Goal: Transaction & Acquisition: Purchase product/service

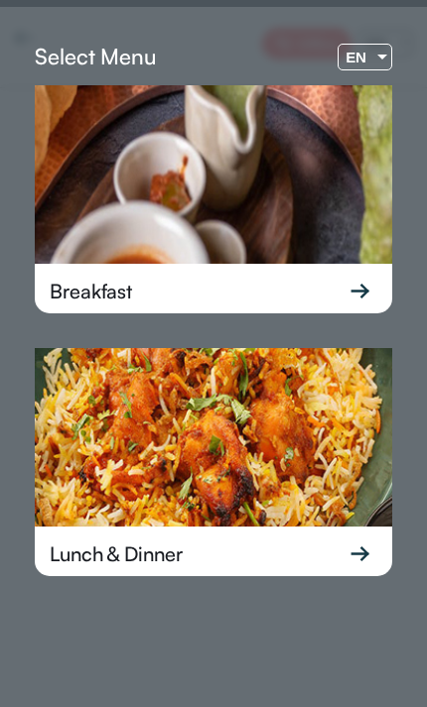
click at [365, 56] on span "EN" at bounding box center [355, 57] width 21 height 17
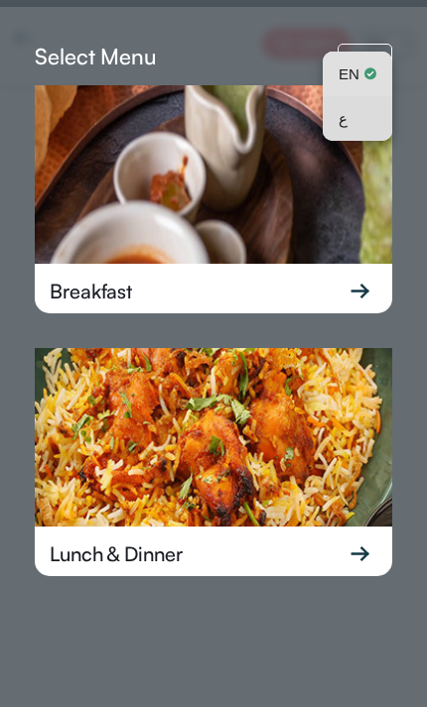
click at [340, 126] on span "ع" at bounding box center [342, 118] width 9 height 45
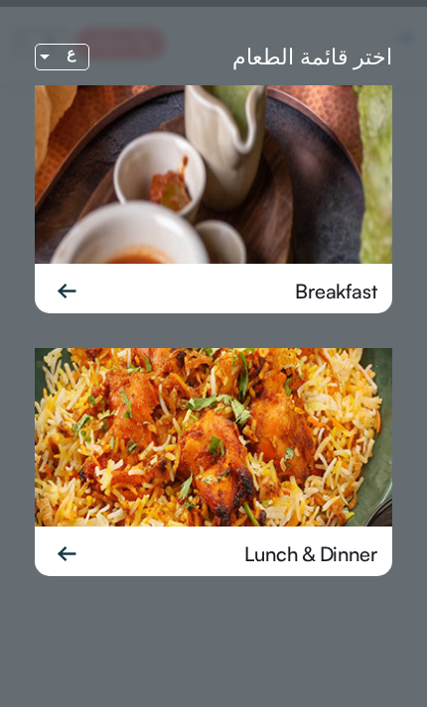
click at [225, 556] on div "Lunch & Dinner" at bounding box center [213, 554] width 357 height 55
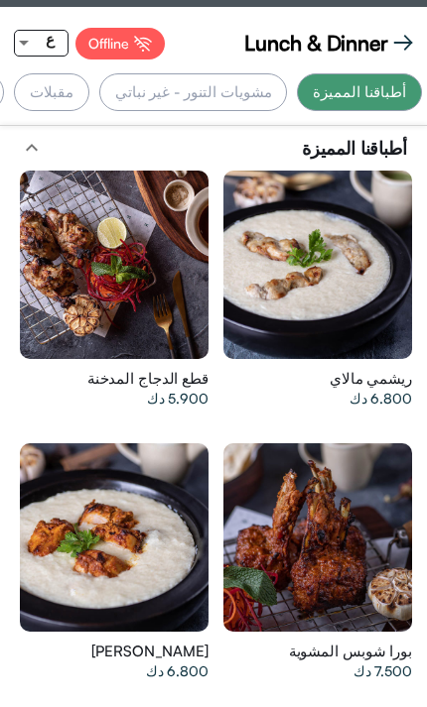
click at [259, 285] on div at bounding box center [317, 265] width 188 height 188
click at [128, 553] on div at bounding box center [114, 537] width 188 height 188
click at [304, 489] on div at bounding box center [317, 537] width 188 height 188
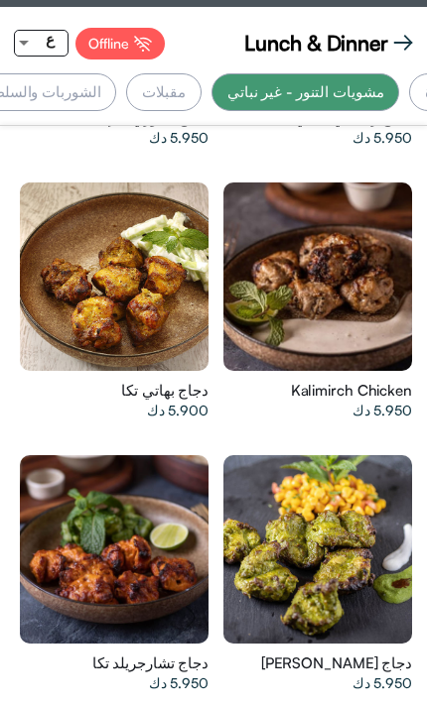
scroll to position [1493, 0]
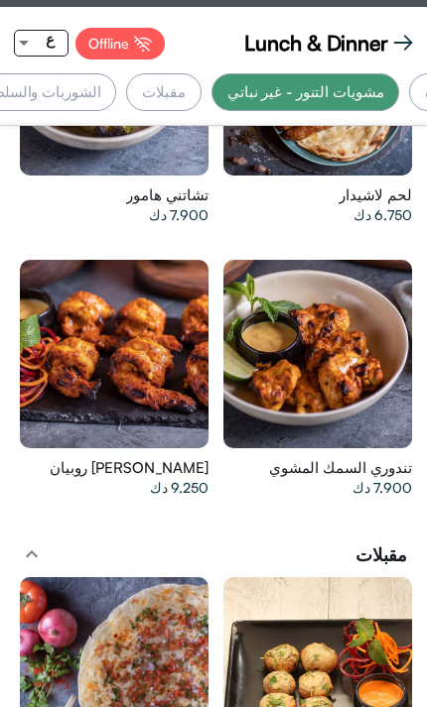
click at [150, 320] on div at bounding box center [114, 354] width 188 height 188
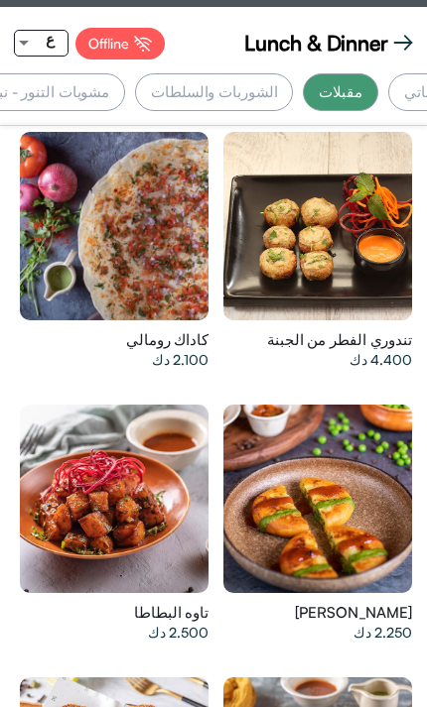
click at [278, 266] on div at bounding box center [317, 226] width 188 height 188
click at [130, 476] on div at bounding box center [114, 499] width 188 height 188
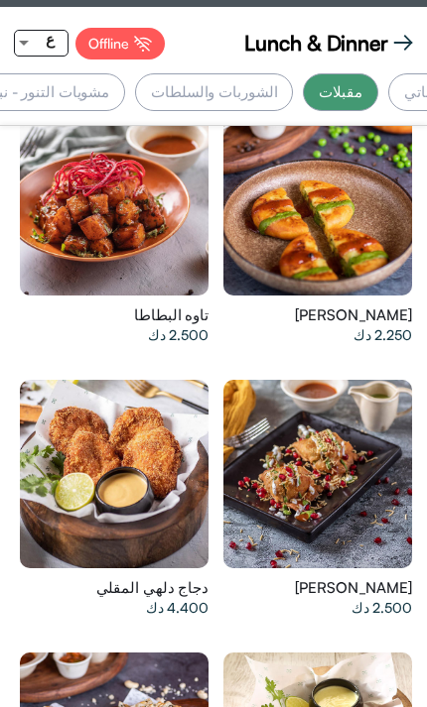
click at [282, 234] on div at bounding box center [317, 201] width 188 height 188
click at [164, 479] on div at bounding box center [114, 474] width 188 height 188
click at [346, 442] on div at bounding box center [317, 474] width 188 height 188
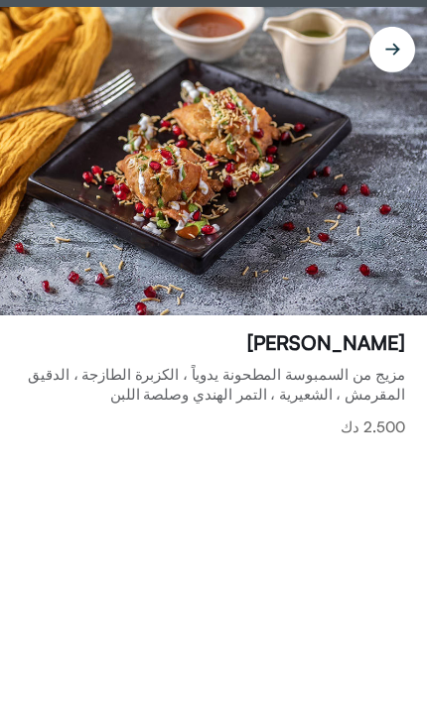
click at [107, 217] on img at bounding box center [213, 161] width 427 height 309
click at [132, 212] on img at bounding box center [213, 161] width 427 height 309
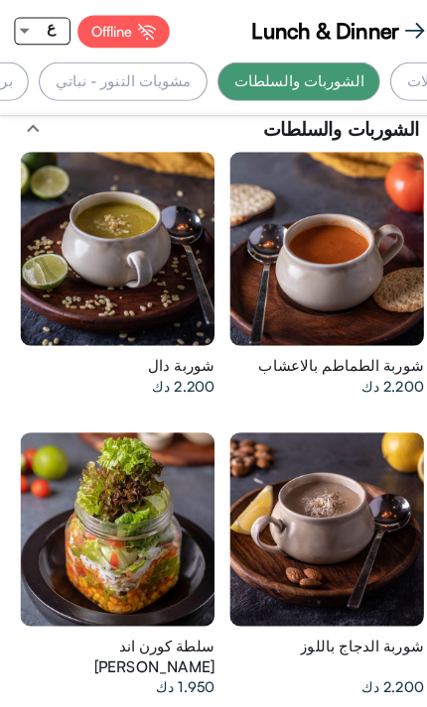
click at [118, 219] on div at bounding box center [114, 255] width 188 height 188
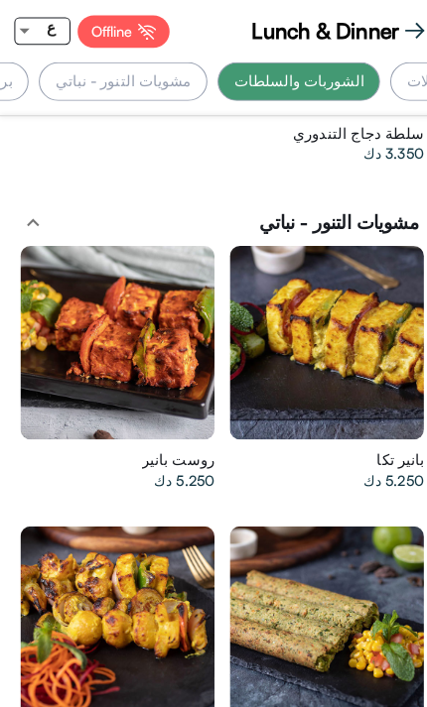
click at [295, 329] on div at bounding box center [317, 346] width 188 height 188
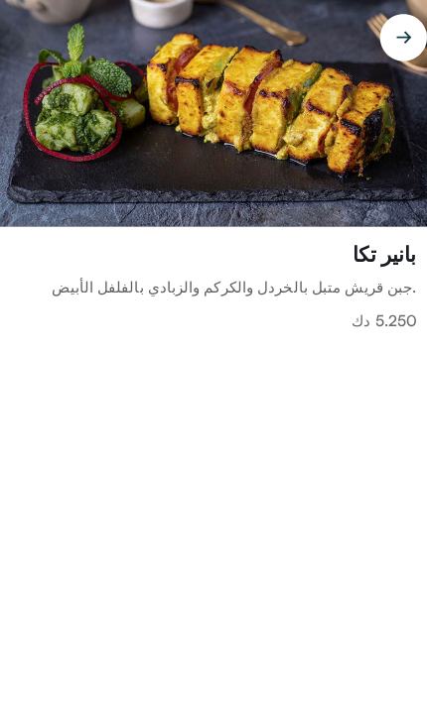
click at [103, 152] on img at bounding box center [213, 120] width 427 height 226
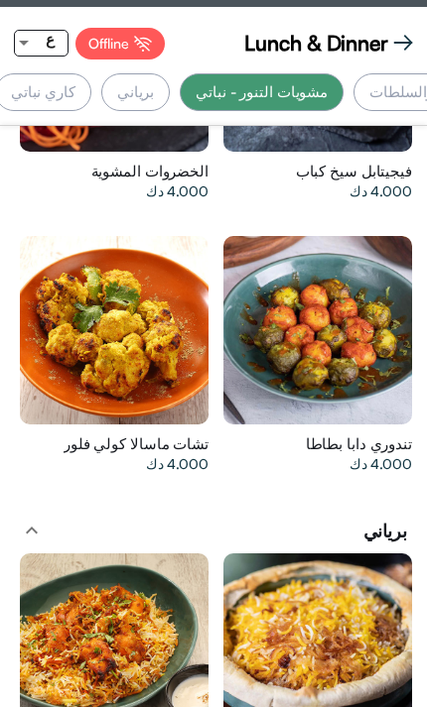
click at [341, 339] on div at bounding box center [317, 330] width 188 height 188
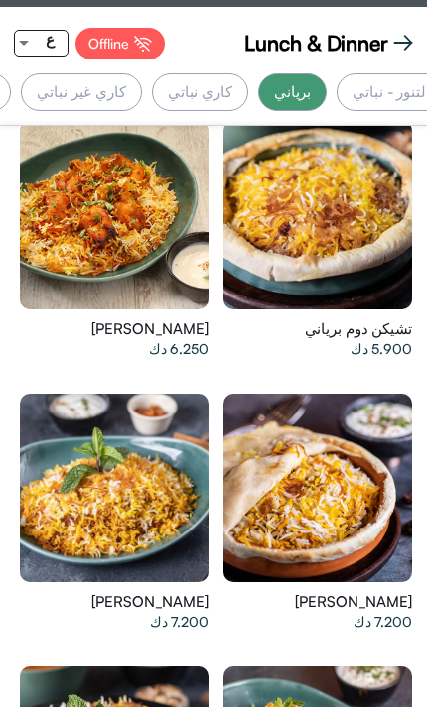
click at [77, 228] on div at bounding box center [114, 215] width 188 height 188
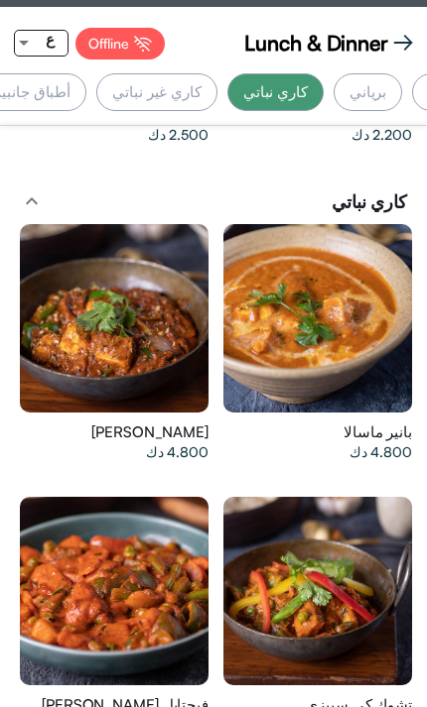
click at [141, 278] on div at bounding box center [114, 318] width 188 height 188
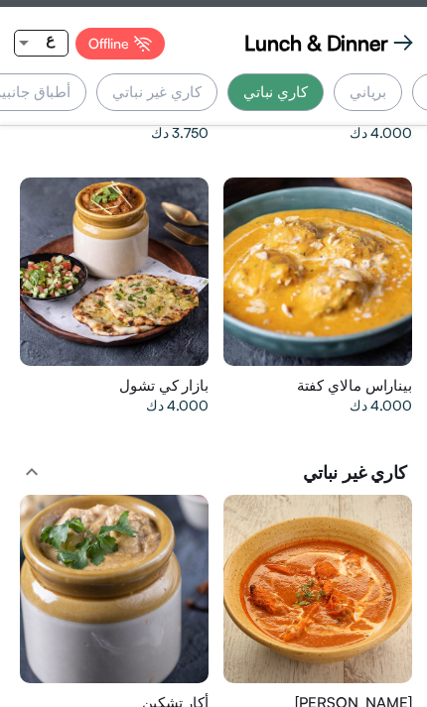
click at [96, 247] on div at bounding box center [114, 272] width 188 height 188
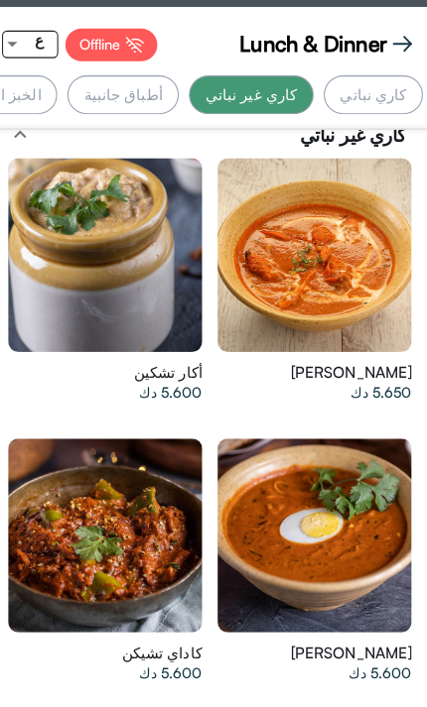
click at [87, 233] on div at bounding box center [114, 248] width 188 height 188
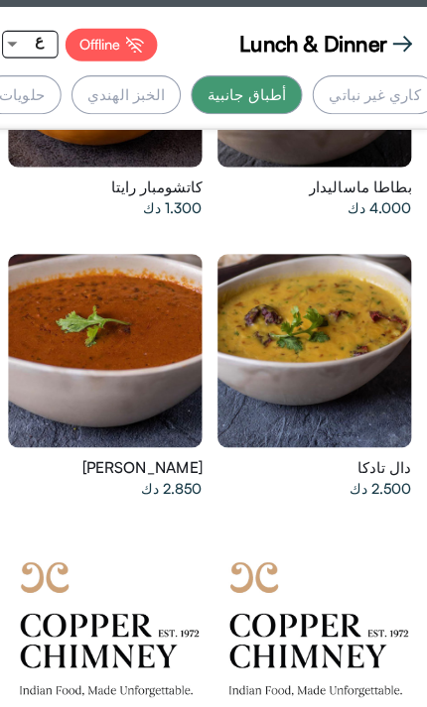
click at [342, 354] on div at bounding box center [317, 341] width 188 height 188
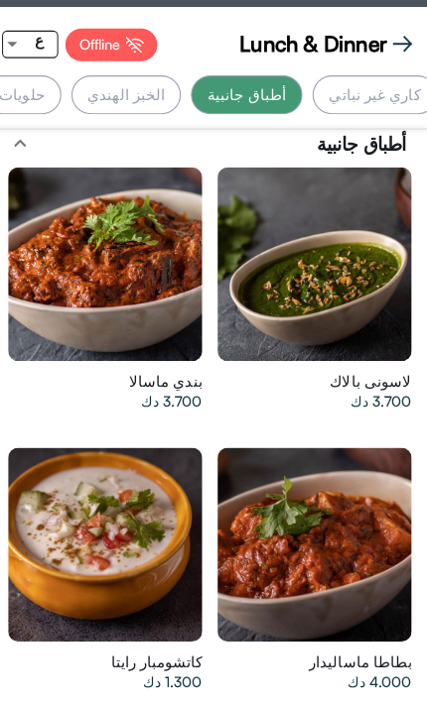
click at [274, 260] on div at bounding box center [317, 257] width 188 height 188
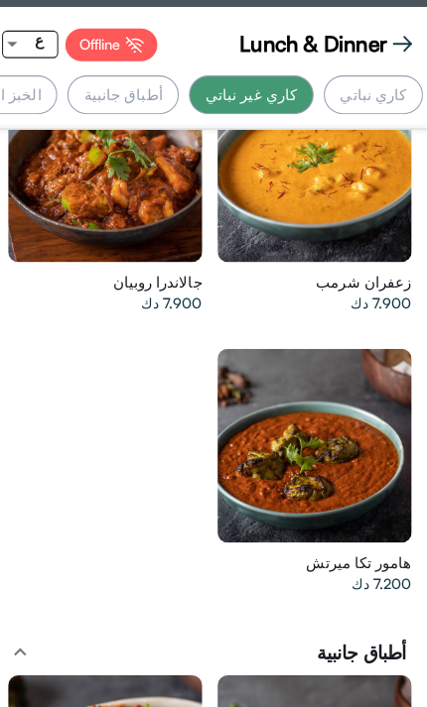
click at [322, 420] on div at bounding box center [317, 433] width 188 height 188
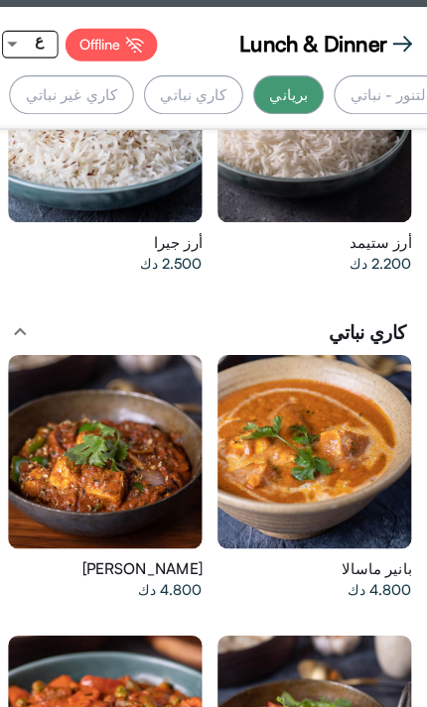
click at [158, 406] on div at bounding box center [114, 439] width 188 height 188
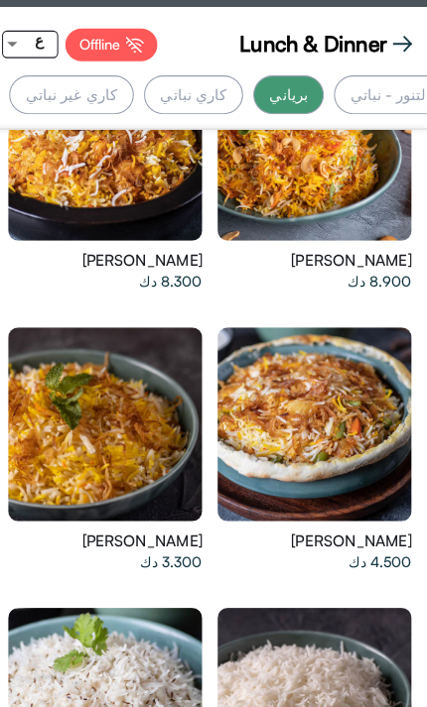
click at [286, 355] on div at bounding box center [317, 412] width 188 height 188
click at [139, 320] on div at bounding box center [114, 412] width 188 height 188
click at [344, 173] on div at bounding box center [317, 140] width 188 height 188
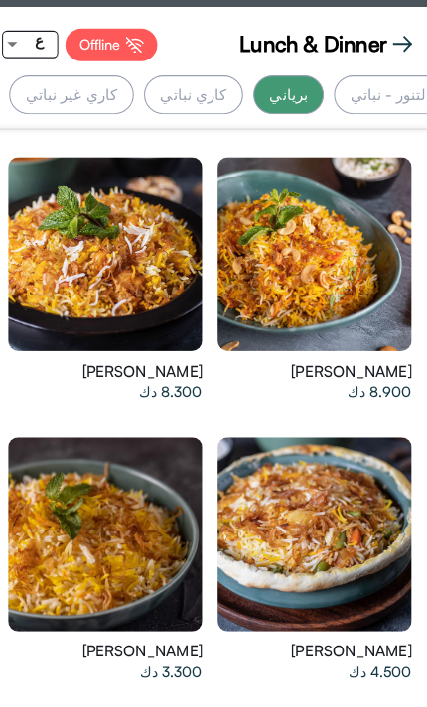
click at [99, 208] on div at bounding box center [114, 247] width 188 height 188
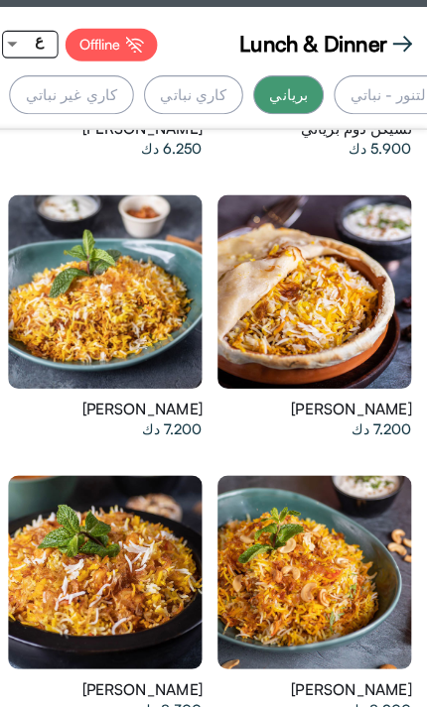
click at [302, 245] on div at bounding box center [317, 283] width 188 height 188
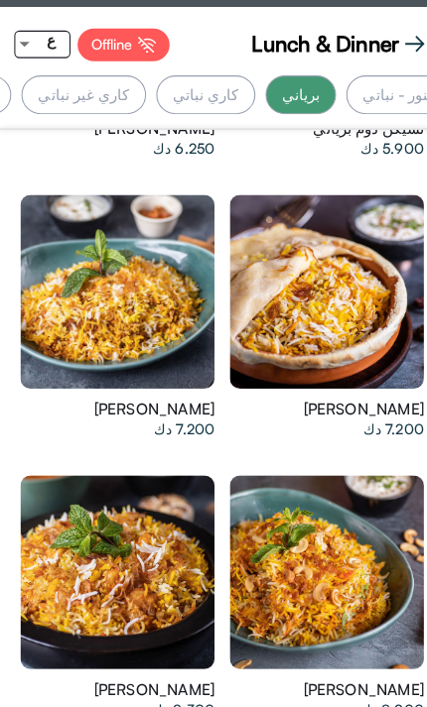
click at [128, 254] on div at bounding box center [114, 283] width 188 height 188
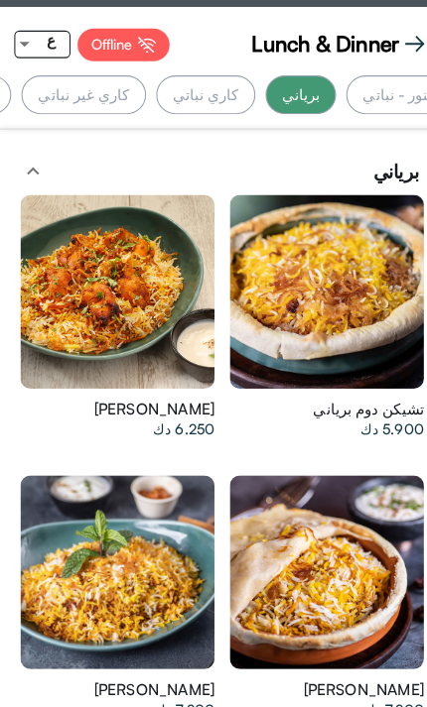
click at [91, 223] on div at bounding box center [114, 283] width 188 height 188
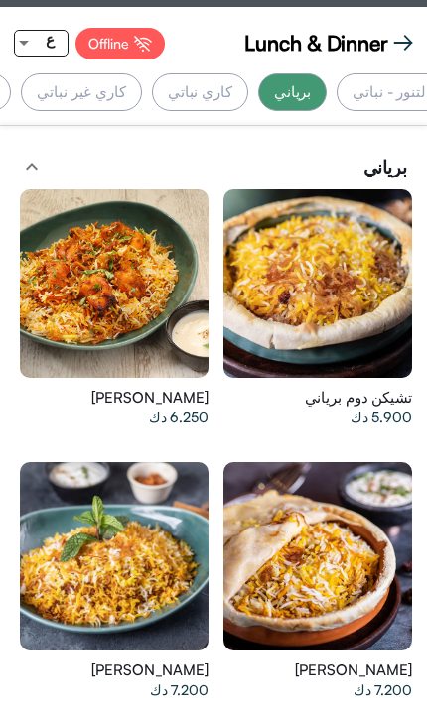
click at [286, 312] on div at bounding box center [317, 283] width 188 height 188
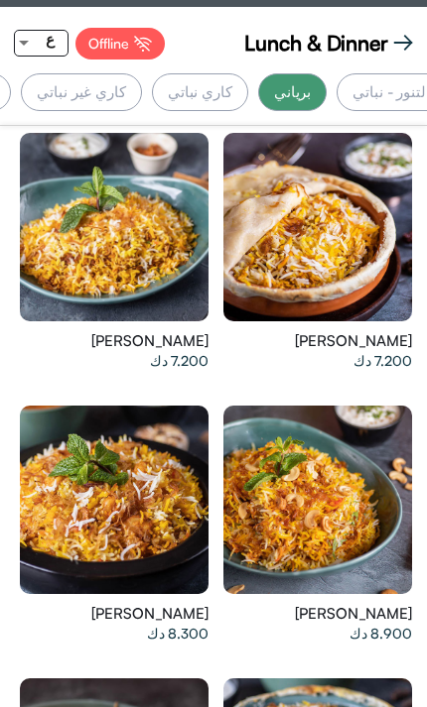
click at [106, 211] on div at bounding box center [114, 227] width 188 height 188
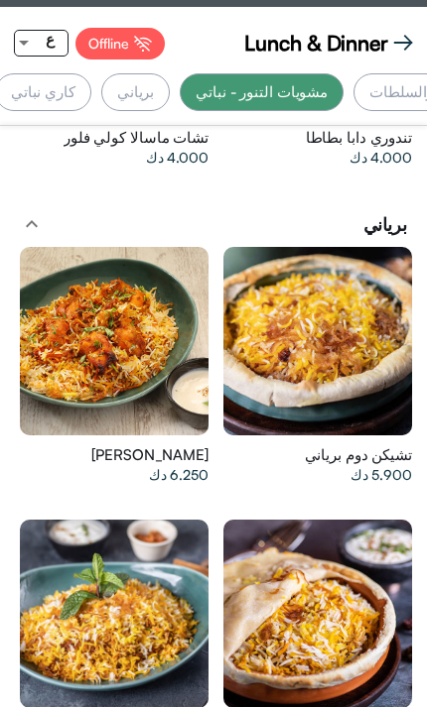
click at [116, 316] on div at bounding box center [114, 341] width 188 height 188
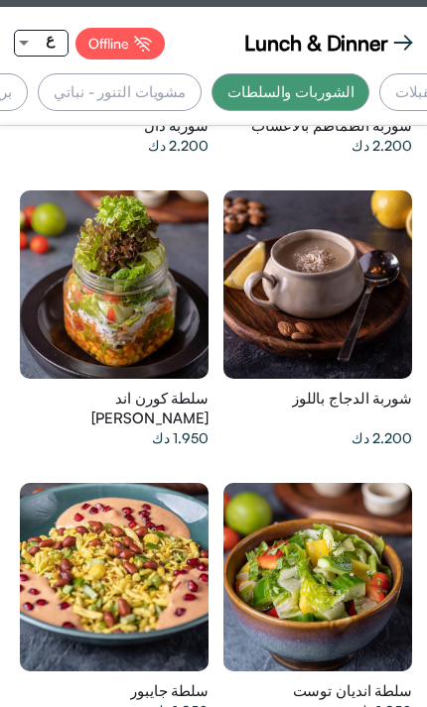
click at [125, 284] on div at bounding box center [114, 284] width 188 height 188
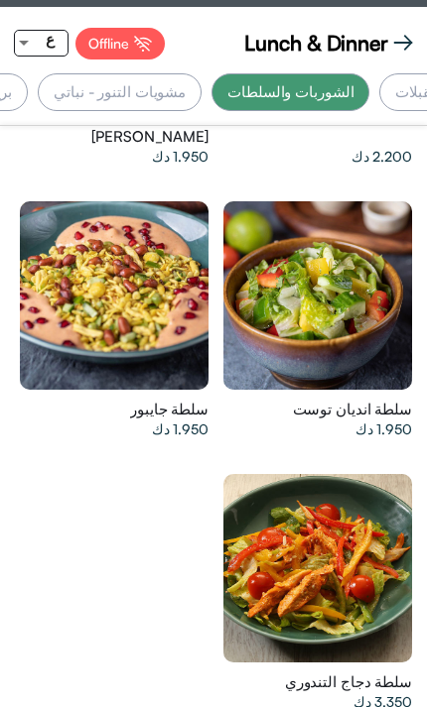
click at [117, 232] on div at bounding box center [114, 295] width 188 height 188
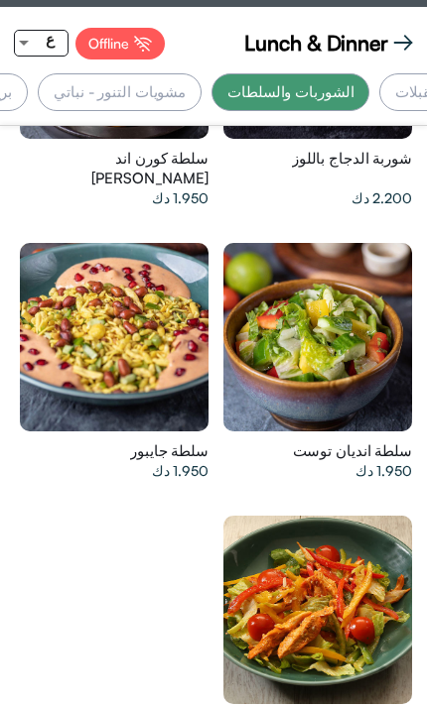
click at [146, 269] on div at bounding box center [114, 337] width 188 height 188
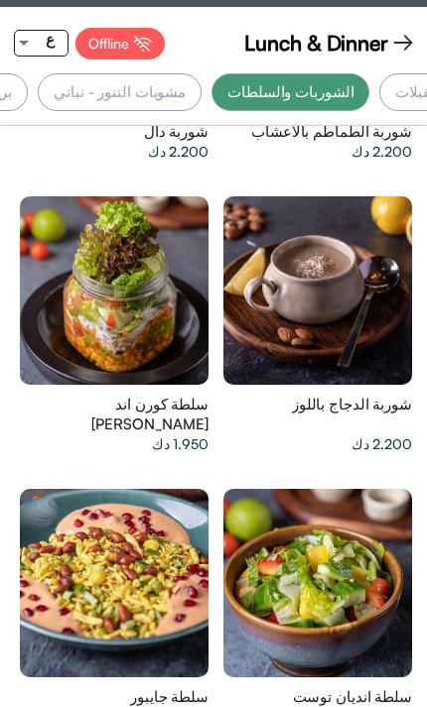
click at [139, 281] on div at bounding box center [114, 290] width 188 height 188
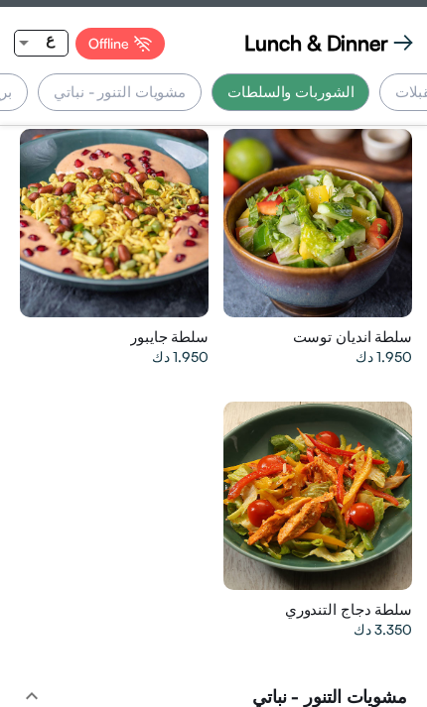
click at [330, 455] on div at bounding box center [317, 496] width 188 height 188
click at [279, 186] on div at bounding box center [317, 223] width 188 height 188
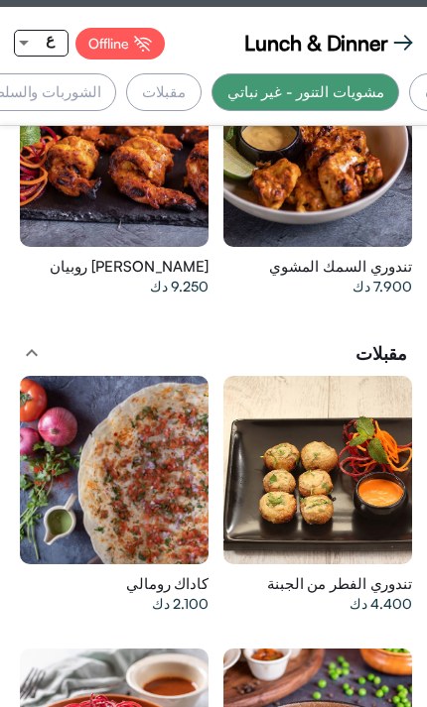
click at [188, 492] on div at bounding box center [114, 470] width 188 height 188
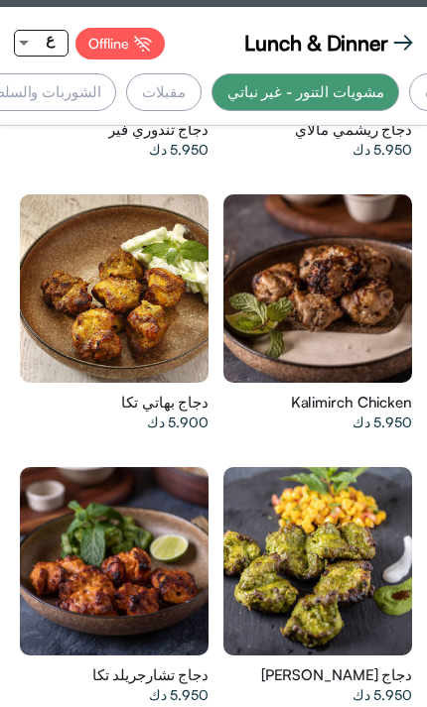
click at [367, 320] on div at bounding box center [317, 288] width 188 height 188
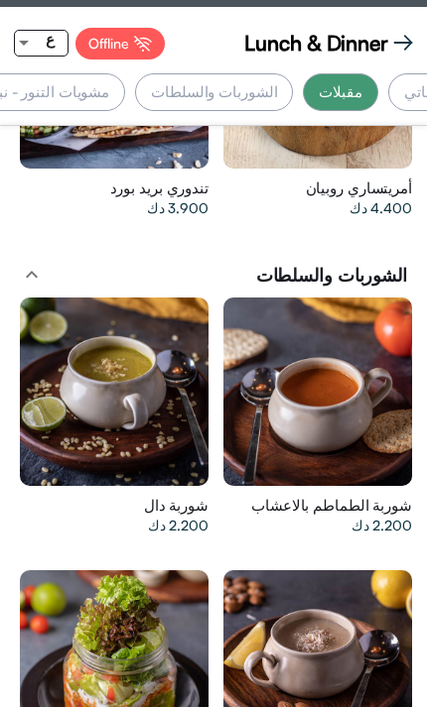
click at [159, 372] on div at bounding box center [114, 392] width 188 height 188
